Goal: Transaction & Acquisition: Purchase product/service

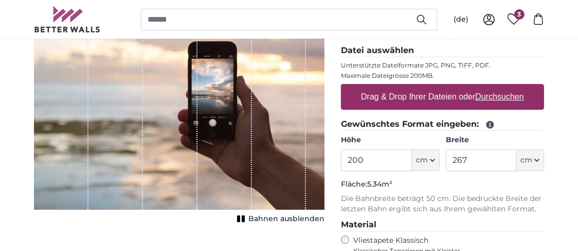
click at [490, 97] on u "Durchsuchen" at bounding box center [500, 96] width 48 height 9
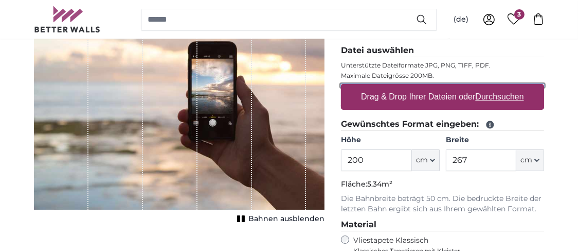
click at [490, 87] on input "Drag & Drop Ihrer Dateien oder Durchsuchen" at bounding box center [442, 85] width 203 height 3
type input "**********"
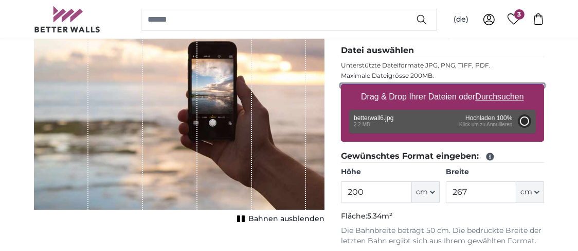
type input "110"
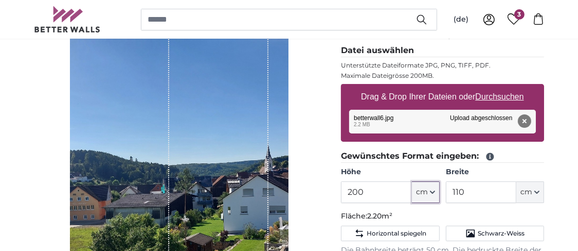
click at [433, 191] on icon "button" at bounding box center [433, 192] width 4 height 2
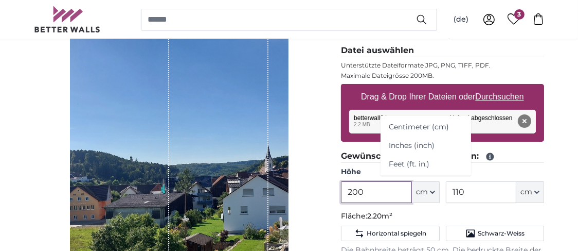
click at [373, 190] on input "200" at bounding box center [376, 192] width 71 height 22
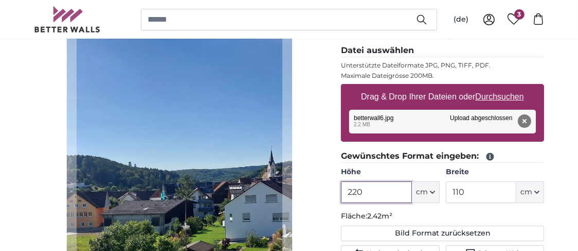
type input "220"
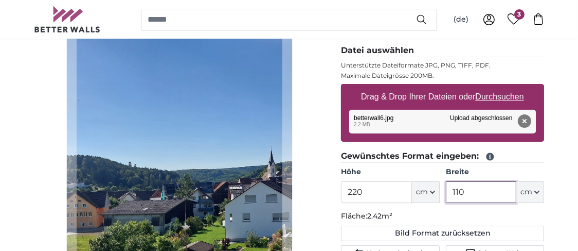
click at [474, 196] on input "110" at bounding box center [481, 192] width 71 height 22
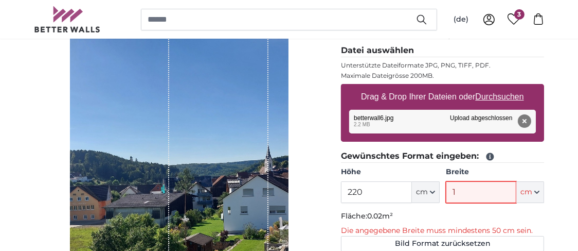
type input "120"
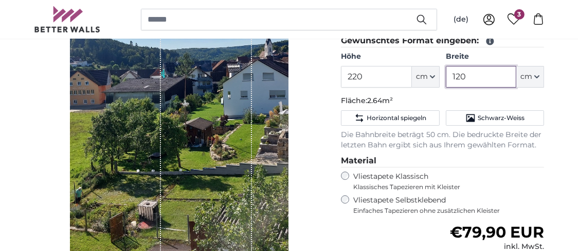
scroll to position [245, 0]
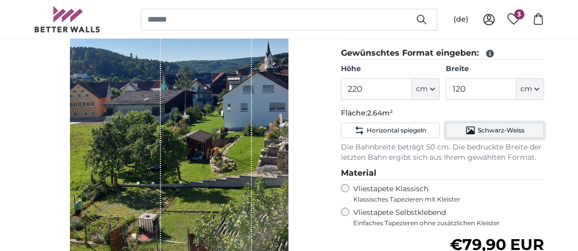
click at [504, 126] on span "Schwarz-Weiss" at bounding box center [501, 130] width 47 height 8
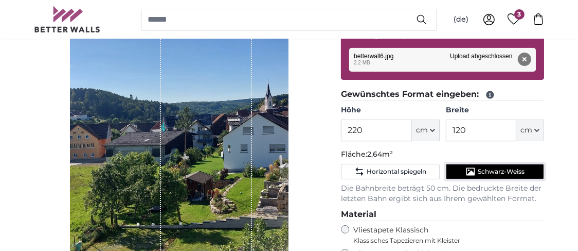
scroll to position [194, 0]
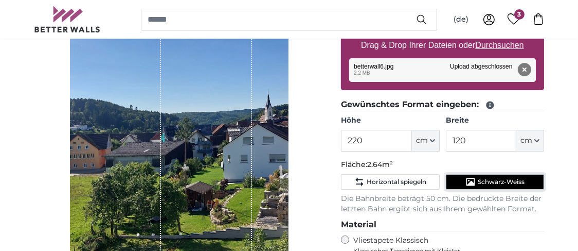
click at [484, 182] on span "Schwarz-Weiss" at bounding box center [501, 182] width 47 height 8
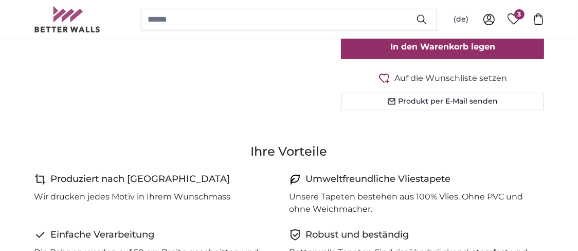
scroll to position [463, 0]
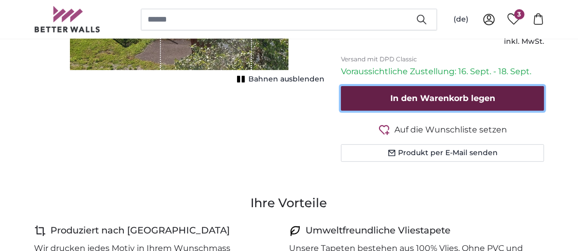
click at [443, 93] on span "In den Warenkorb legen" at bounding box center [443, 98] width 105 height 10
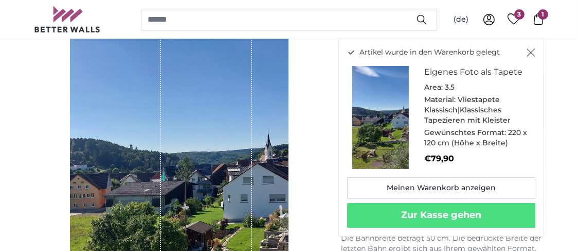
scroll to position [0, 0]
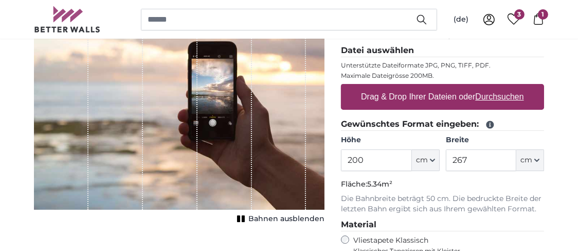
click at [486, 97] on u "Durchsuchen" at bounding box center [500, 96] width 48 height 9
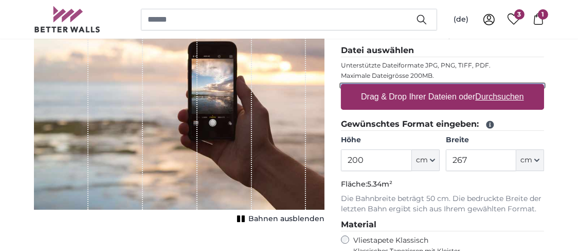
click at [486, 87] on input "Drag & Drop Ihrer Dateien oder Durchsuchen" at bounding box center [442, 85] width 203 height 3
type input "**********"
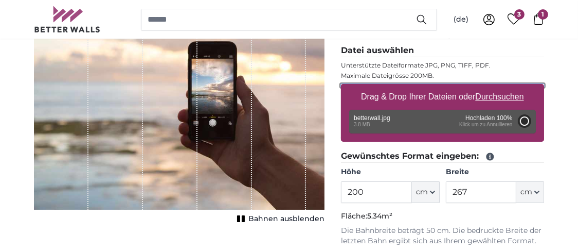
type input "90"
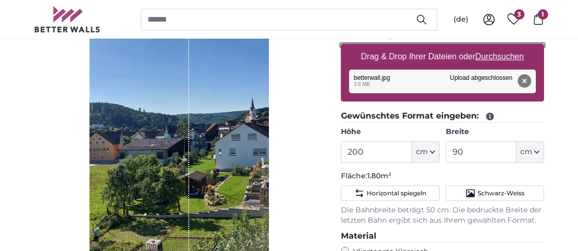
scroll to position [194, 0]
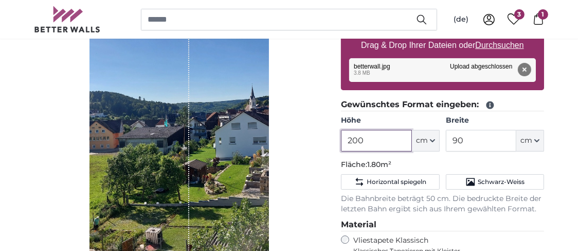
click at [368, 144] on input "200" at bounding box center [376, 141] width 71 height 22
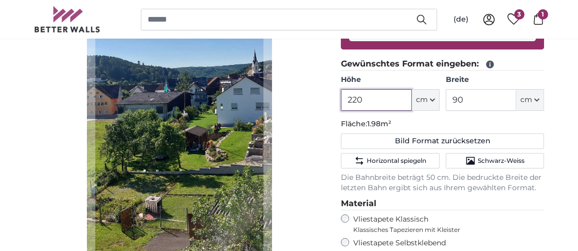
scroll to position [245, 0]
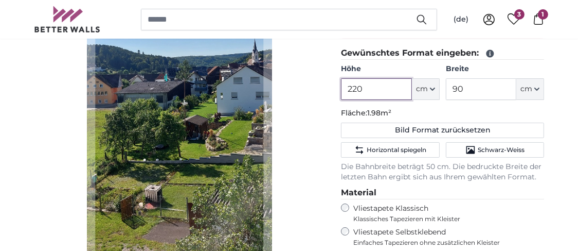
type input "220"
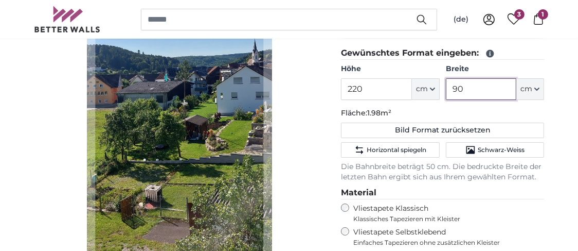
click at [465, 87] on input "90" at bounding box center [481, 89] width 71 height 22
type input "9"
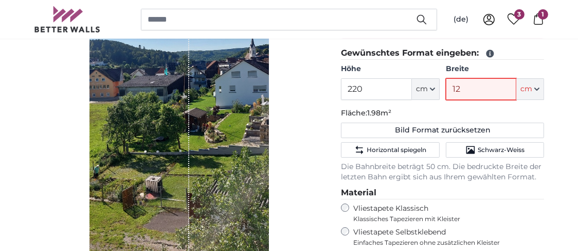
type input "120"
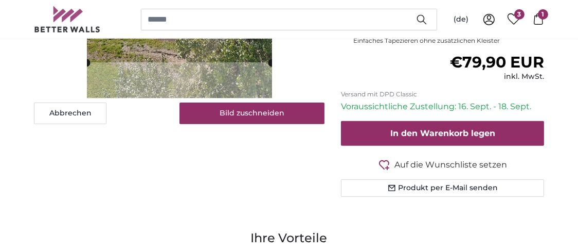
scroll to position [451, 0]
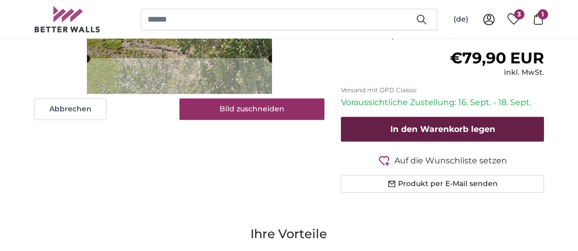
type input "120"
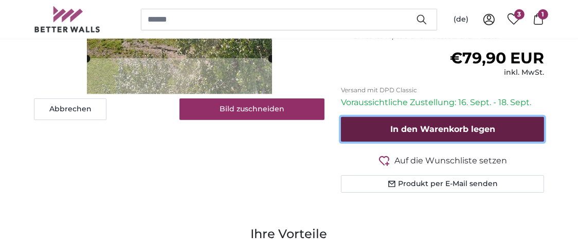
click at [410, 129] on span "In den Warenkorb legen" at bounding box center [443, 129] width 105 height 10
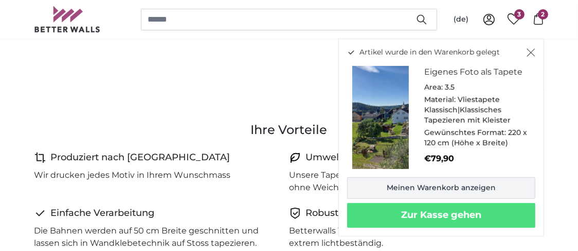
scroll to position [566, 0]
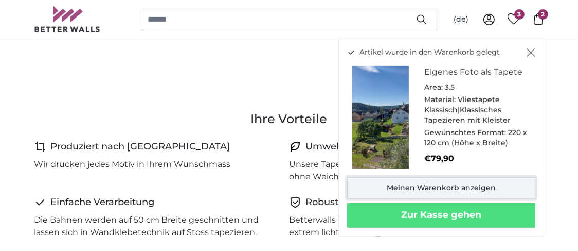
click at [479, 190] on link "Meinen Warenkorb anzeigen" at bounding box center [441, 188] width 188 height 22
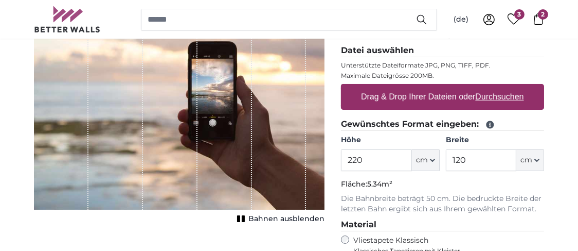
scroll to position [143, 0]
click at [491, 94] on u "Durchsuchen" at bounding box center [500, 96] width 48 height 9
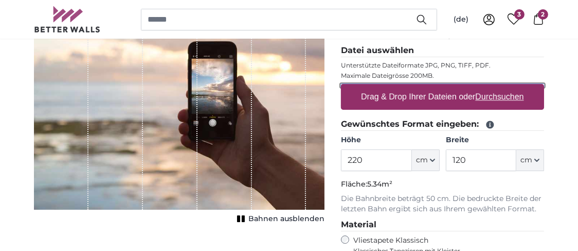
click at [491, 87] on input "Drag & Drop Ihrer Dateien oder Durchsuchen" at bounding box center [442, 85] width 203 height 3
type input "**********"
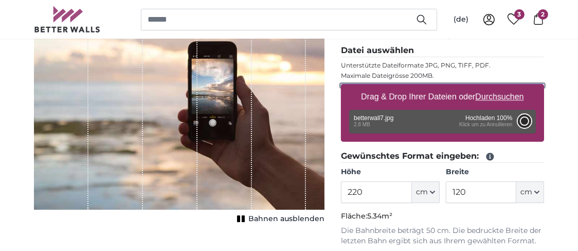
type input "200"
type input "94"
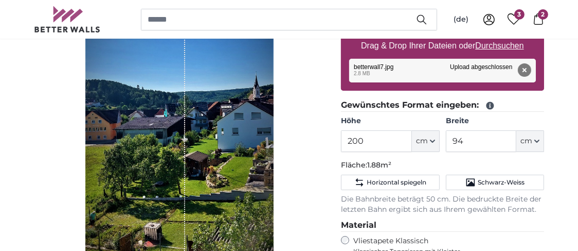
scroll to position [194, 0]
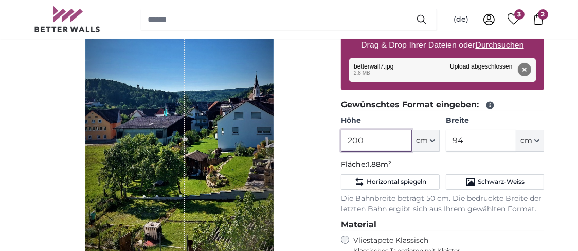
click at [367, 145] on input "200" at bounding box center [376, 141] width 71 height 22
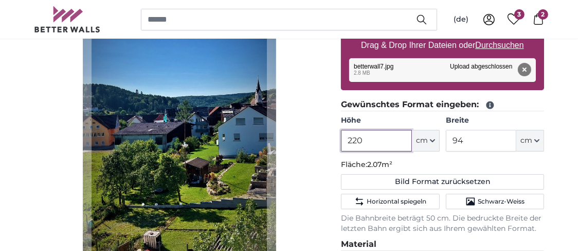
type input "220"
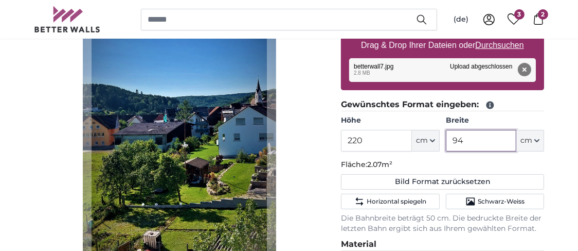
click at [477, 138] on input "94" at bounding box center [481, 141] width 71 height 22
type input "9"
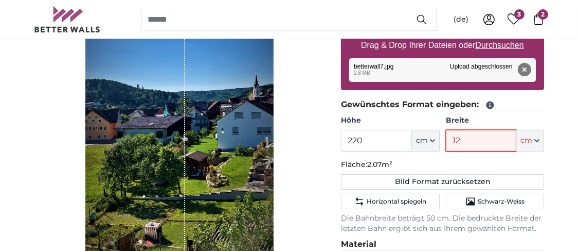
type input "120"
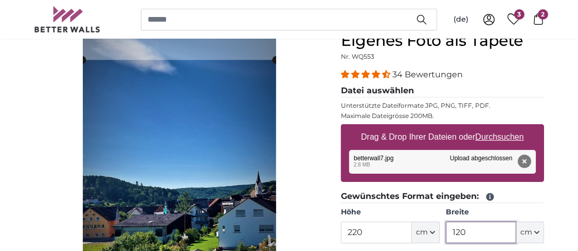
scroll to position [51, 0]
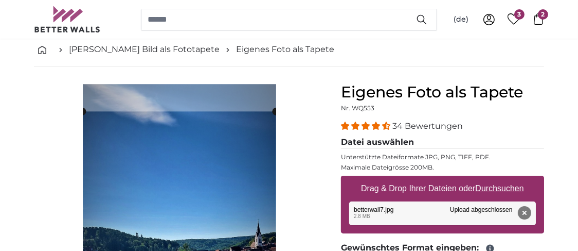
click at [219, 108] on cropper-handle at bounding box center [179, 111] width 193 height 8
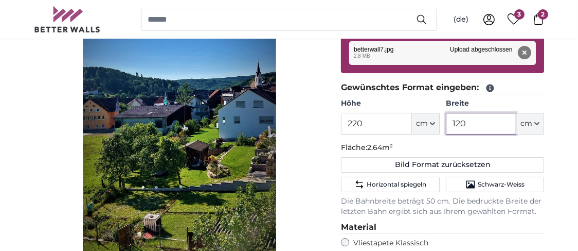
scroll to position [205, 0]
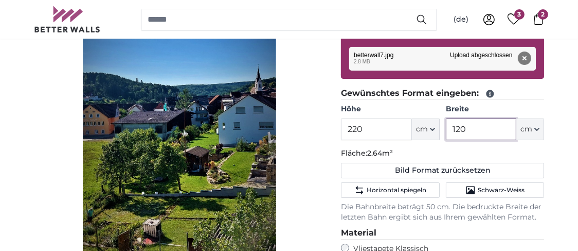
type input "120"
click at [423, 144] on fieldset "Gewünschtes Format eingeben: Höhe 220 ft cm Centimeter (cm) Inches (inch) Feet …" at bounding box center [442, 154] width 203 height 135
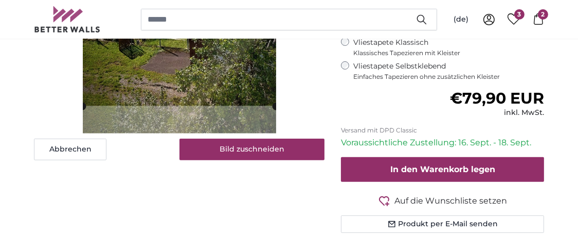
scroll to position [360, 0]
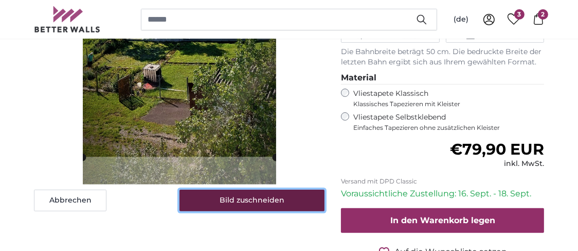
click at [233, 197] on button "Bild zuschneiden" at bounding box center [253, 200] width 146 height 22
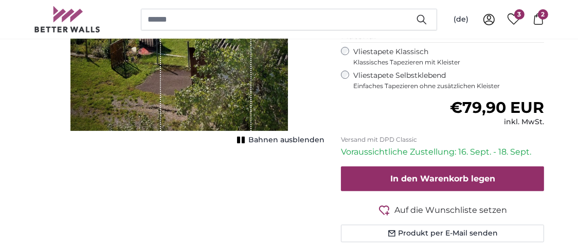
scroll to position [411, 0]
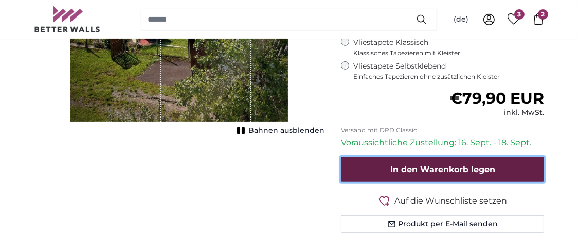
click at [372, 169] on button "In den Warenkorb legen" at bounding box center [442, 169] width 203 height 25
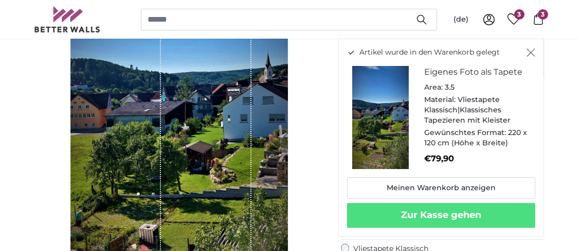
scroll to position [360, 0]
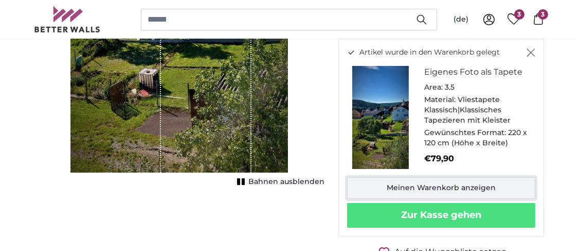
click at [402, 189] on link "Meinen Warenkorb anzeigen" at bounding box center [441, 188] width 188 height 22
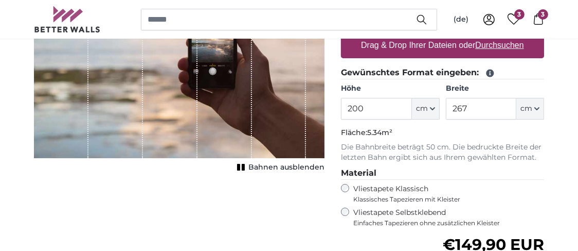
type input "220"
type input "120"
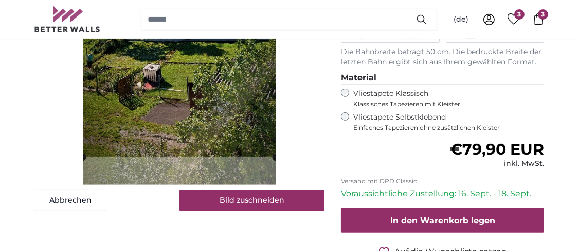
scroll to position [205, 0]
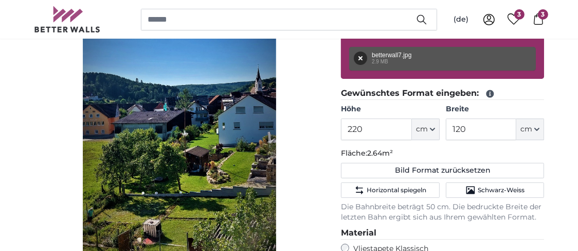
click at [392, 133] on input "220" at bounding box center [376, 129] width 71 height 22
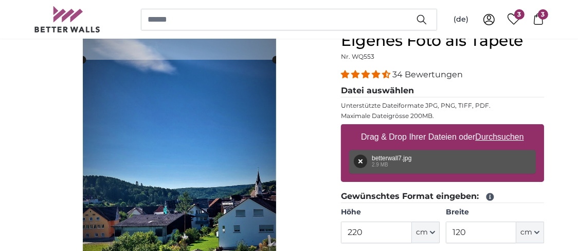
scroll to position [0, 0]
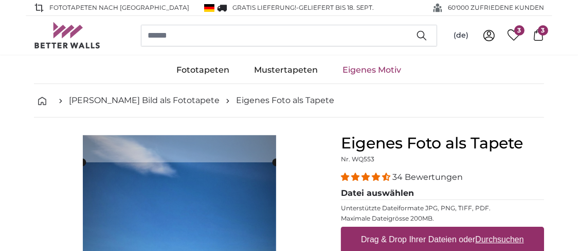
click at [540, 32] on span "3" at bounding box center [543, 30] width 10 height 10
